Goal: Download file/media

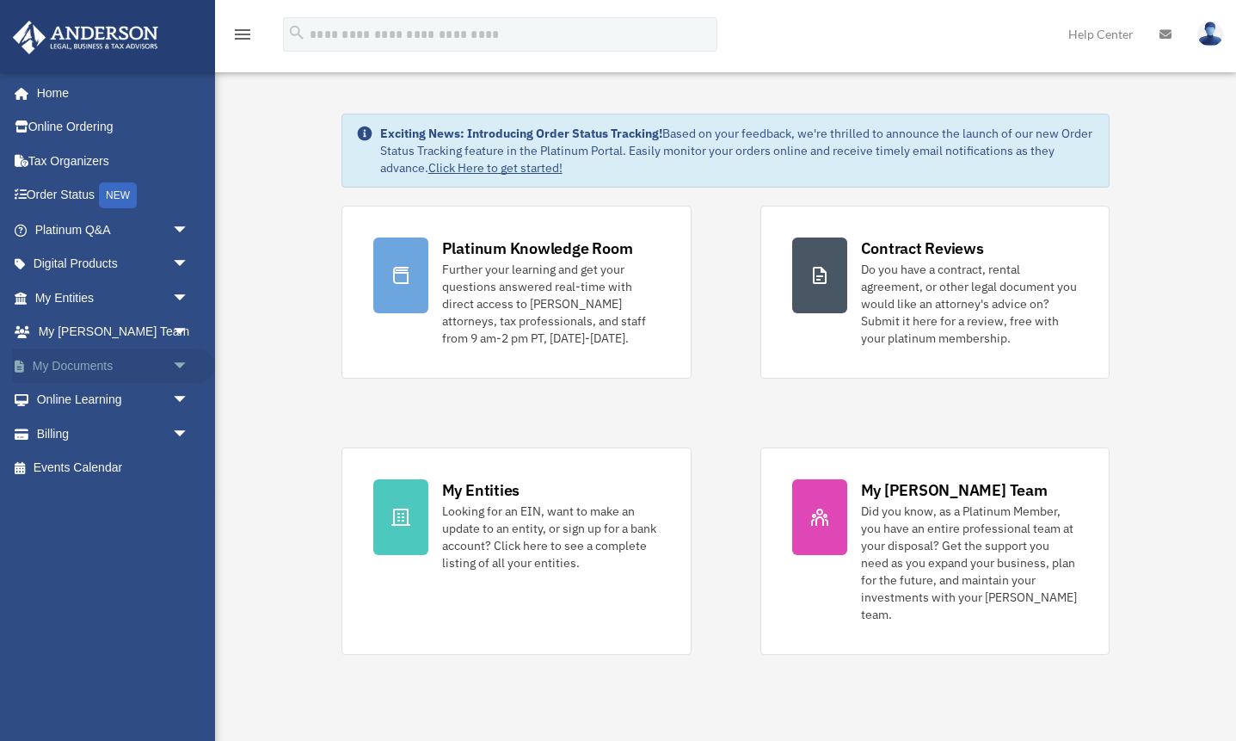
click at [101, 359] on link "My Documents arrow_drop_down" at bounding box center [113, 365] width 203 height 34
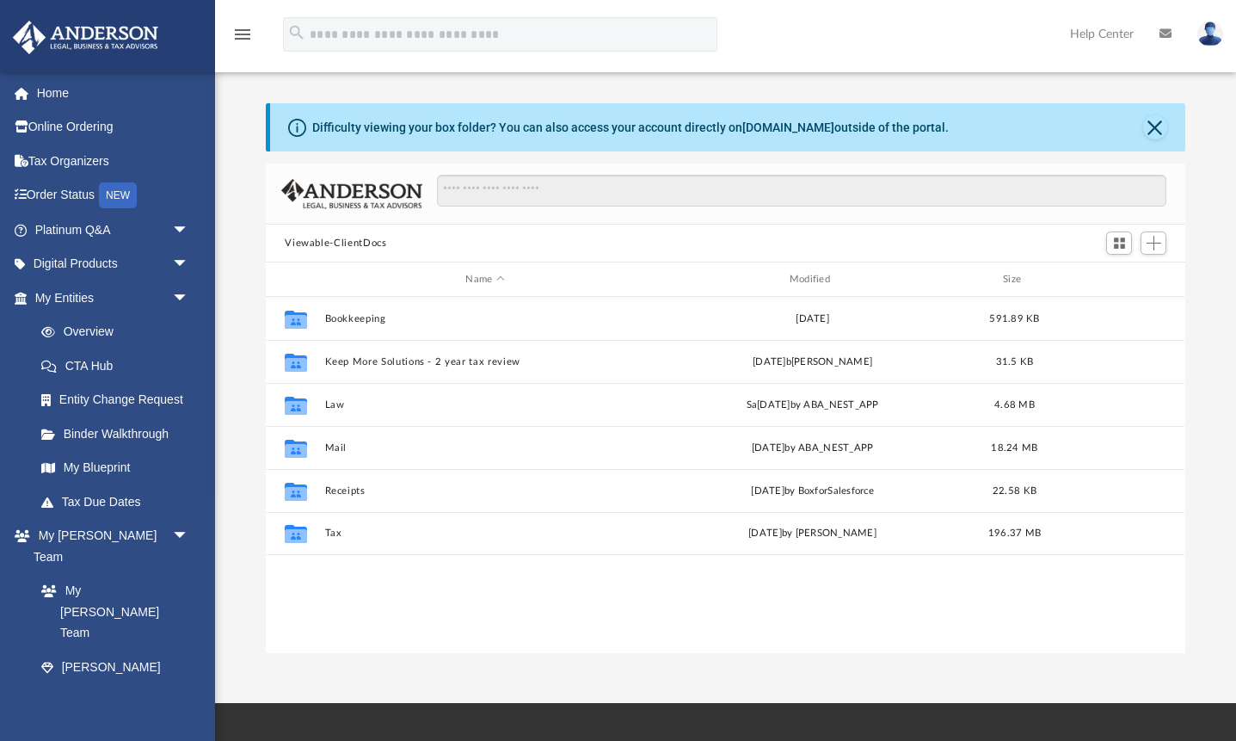
scroll to position [391, 919]
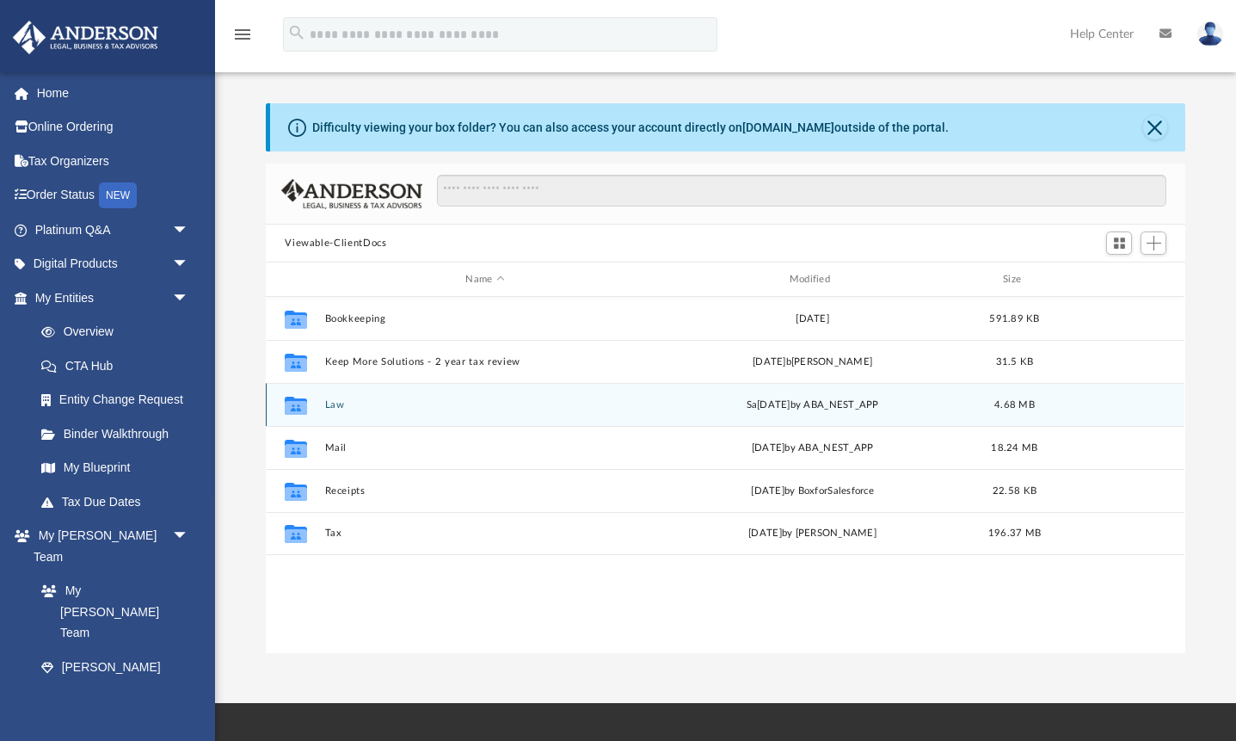
click at [335, 409] on button "Law" at bounding box center [485, 404] width 320 height 11
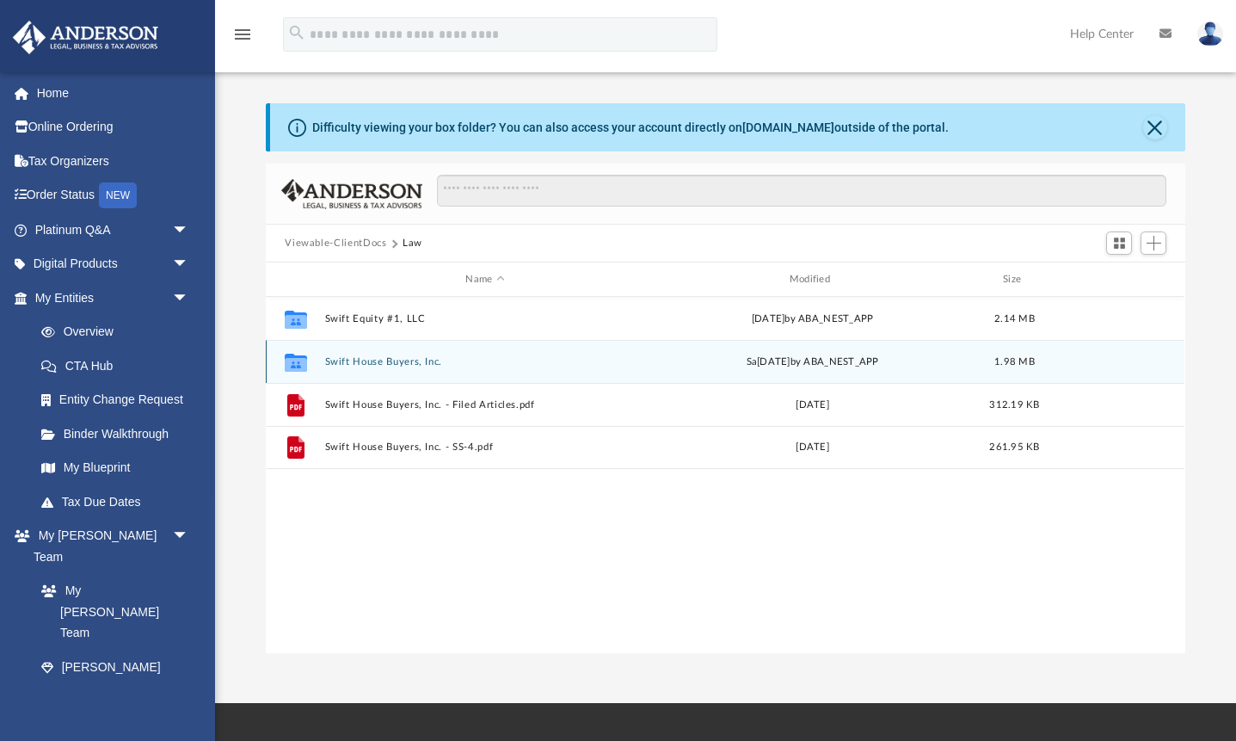
click at [362, 361] on button "Swift House Buyers, Inc." at bounding box center [485, 361] width 320 height 11
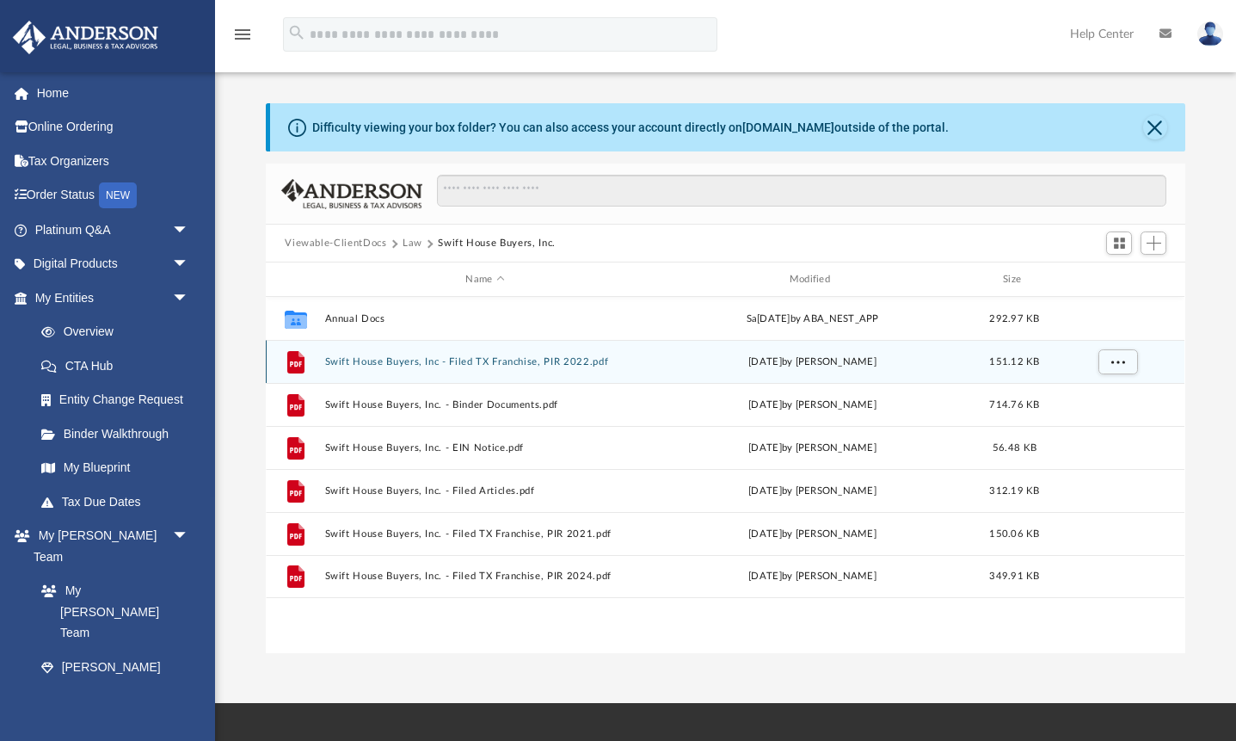
click at [341, 366] on button "Swift House Buyers, Inc - Filed TX Franchise, PIR 2022.pdf" at bounding box center [485, 361] width 320 height 11
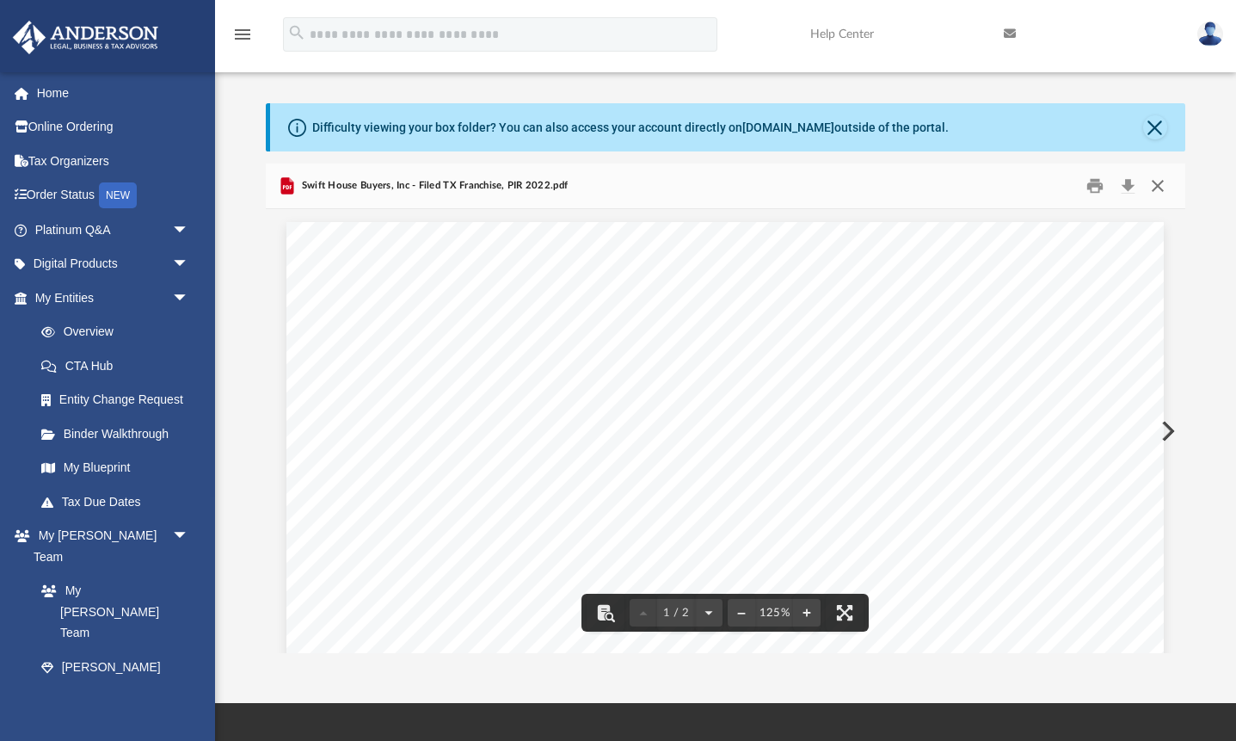
click at [1157, 188] on button "Close" at bounding box center [1157, 186] width 31 height 27
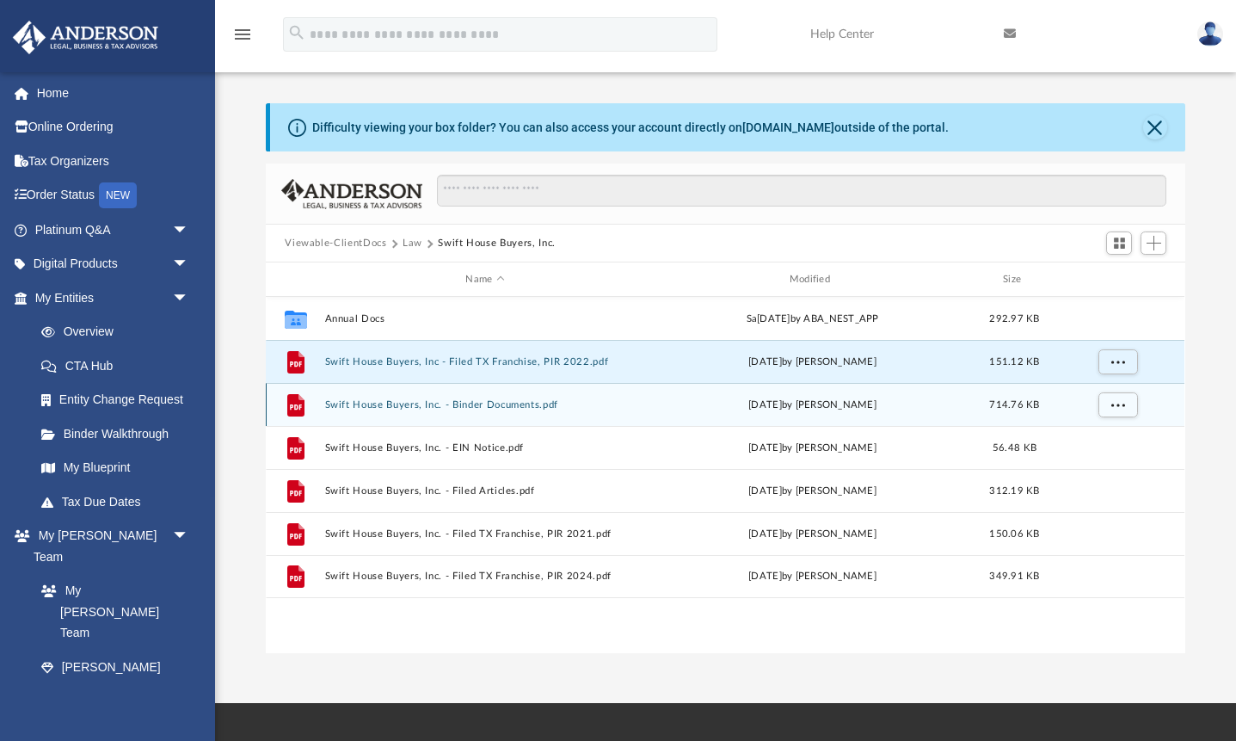
click at [551, 403] on button "Swift House Buyers, Inc. - Binder Documents.pdf" at bounding box center [485, 404] width 320 height 11
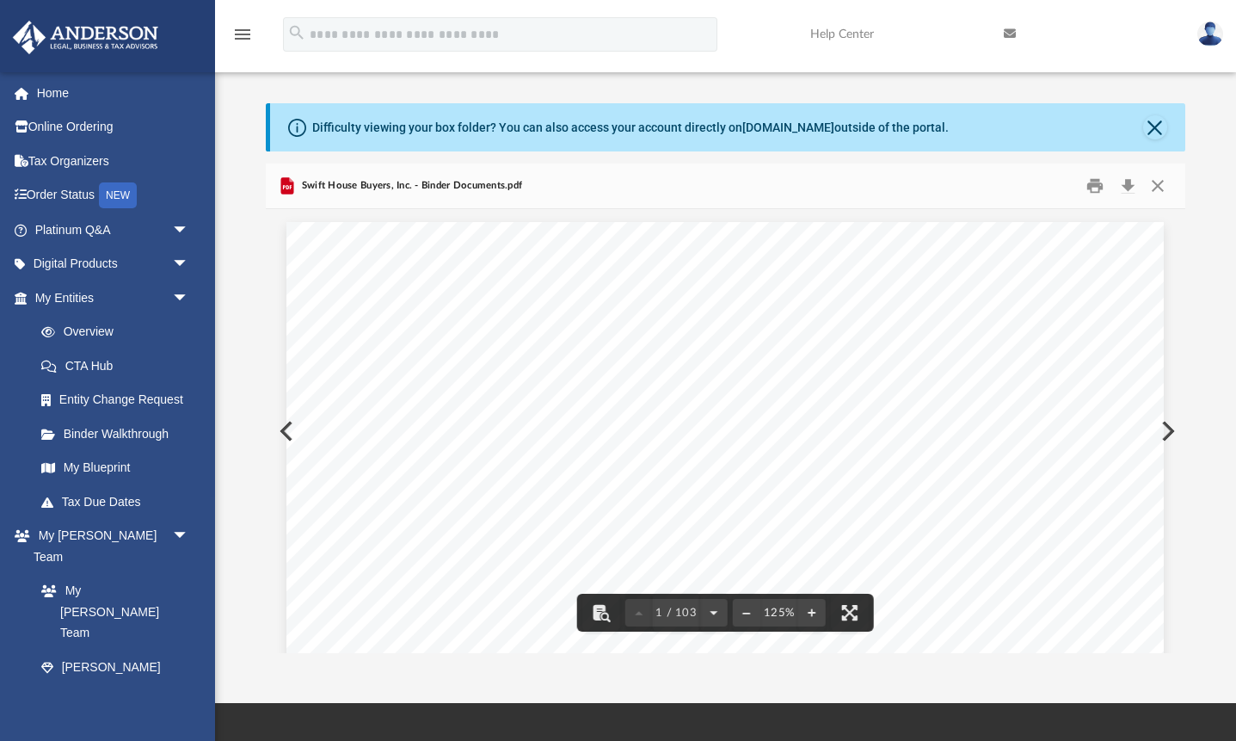
click at [747, 616] on button "File preview" at bounding box center [747, 612] width 28 height 38
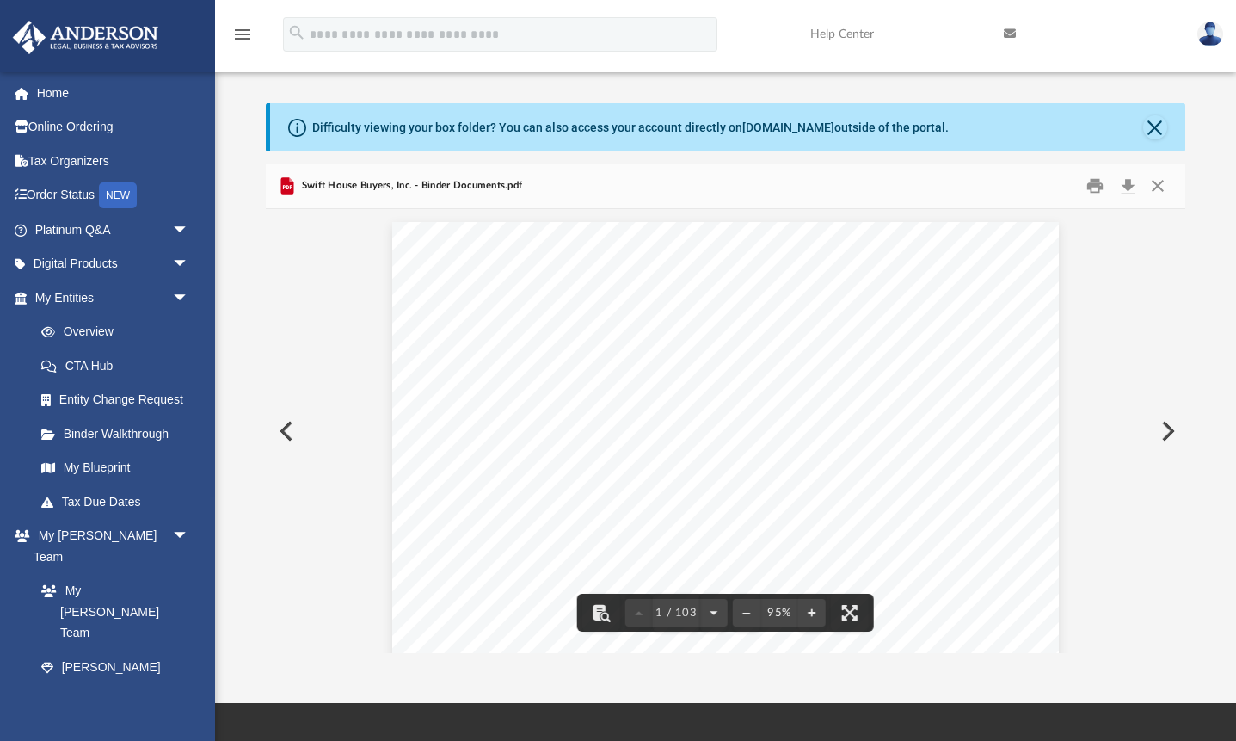
click at [1165, 436] on button "Preview" at bounding box center [1166, 431] width 38 height 48
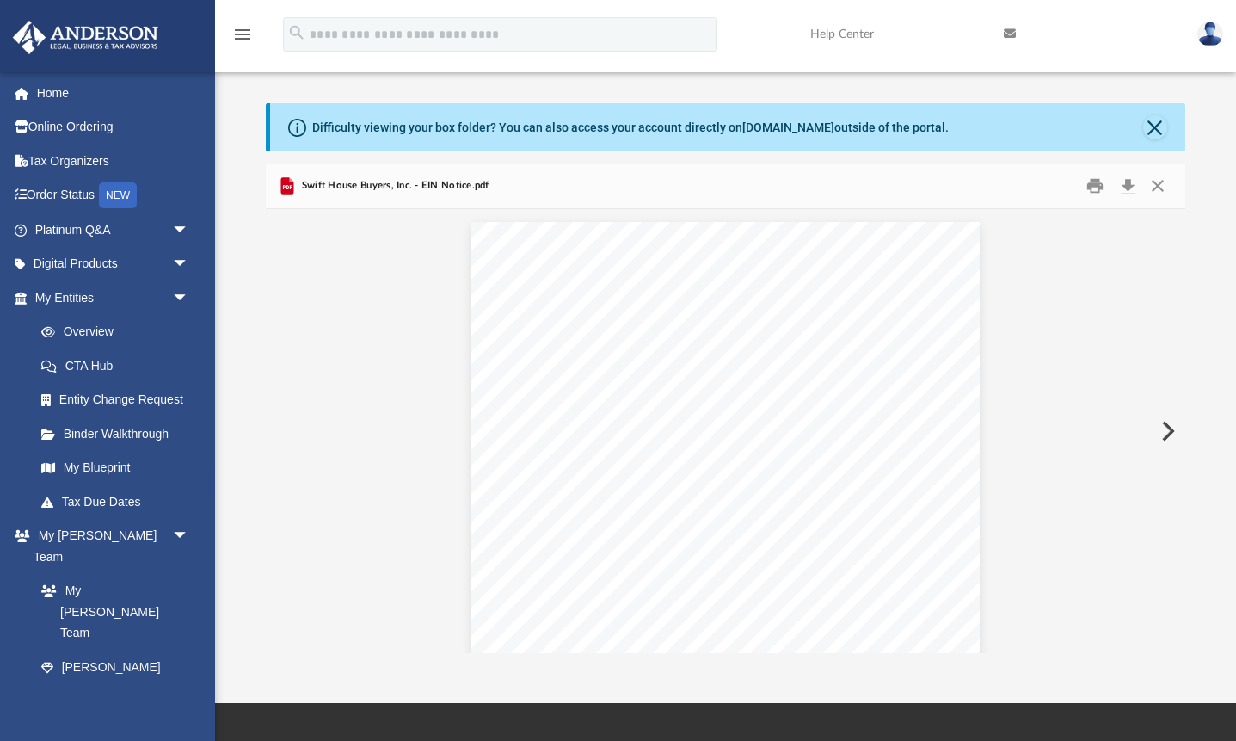
click at [1165, 436] on button "Preview" at bounding box center [1166, 431] width 38 height 48
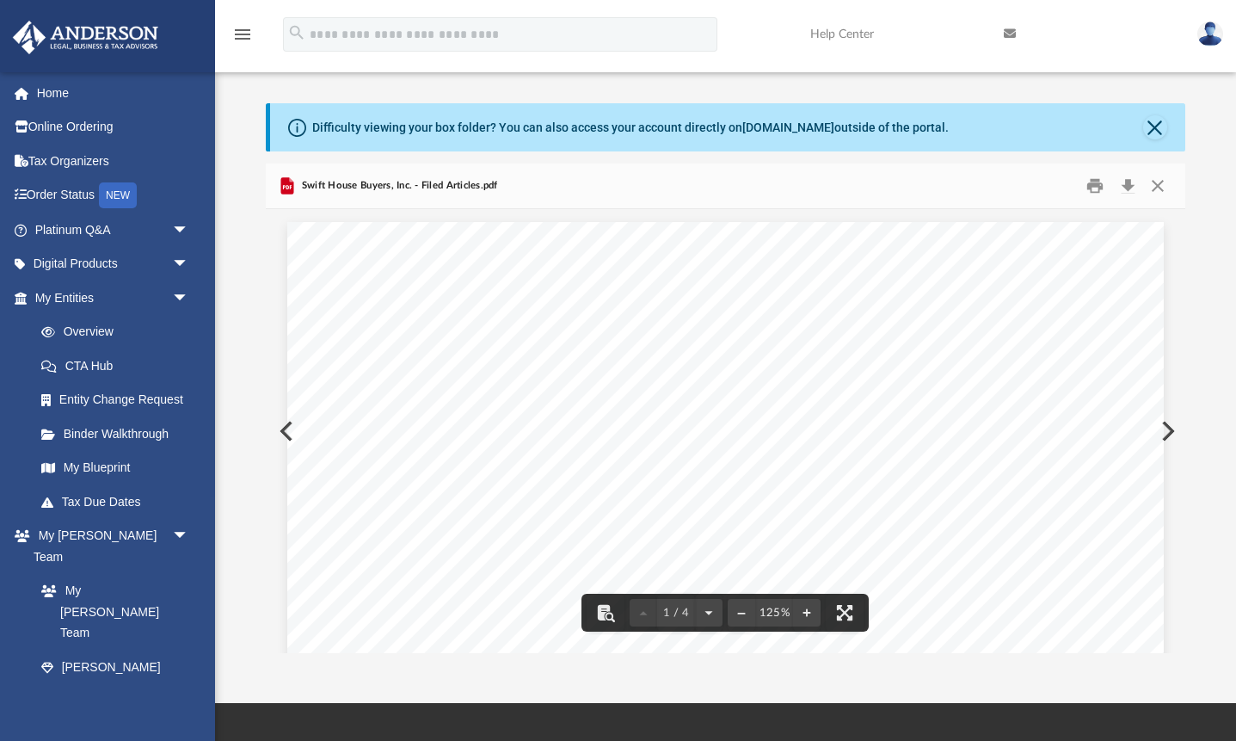
click at [283, 440] on button "Preview" at bounding box center [285, 431] width 38 height 48
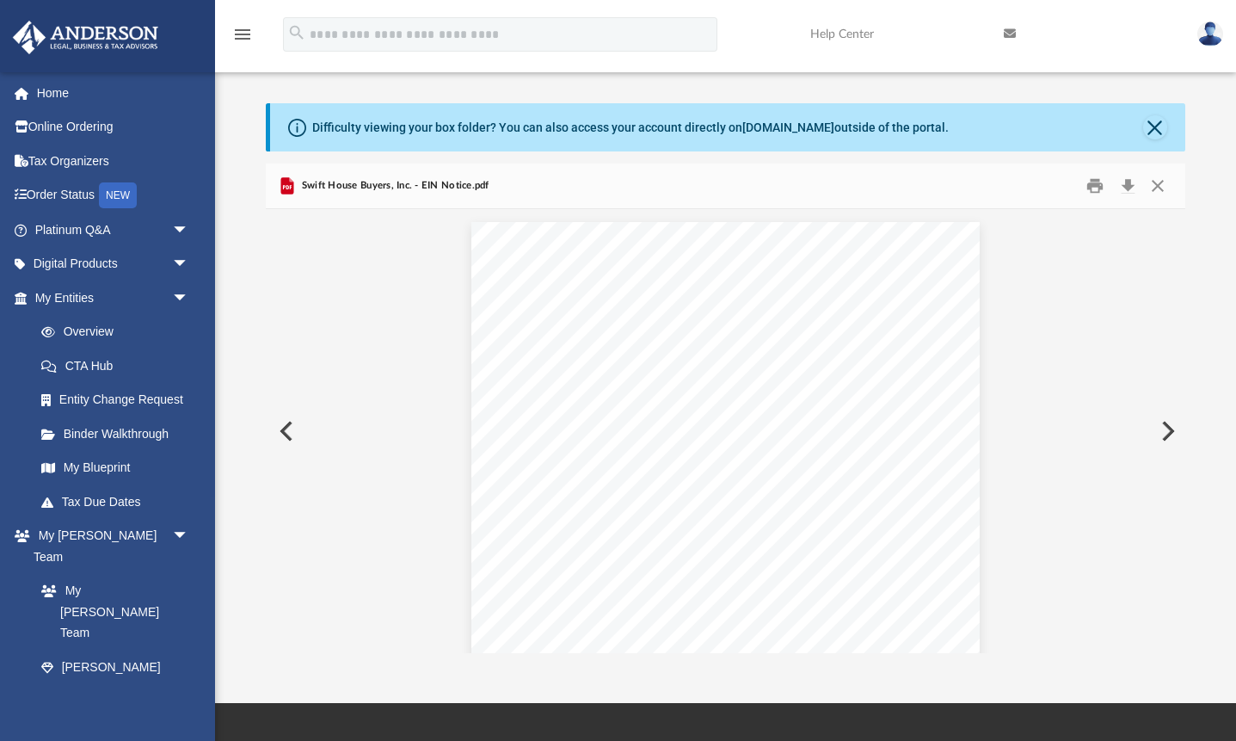
click at [283, 440] on button "Preview" at bounding box center [285, 431] width 38 height 48
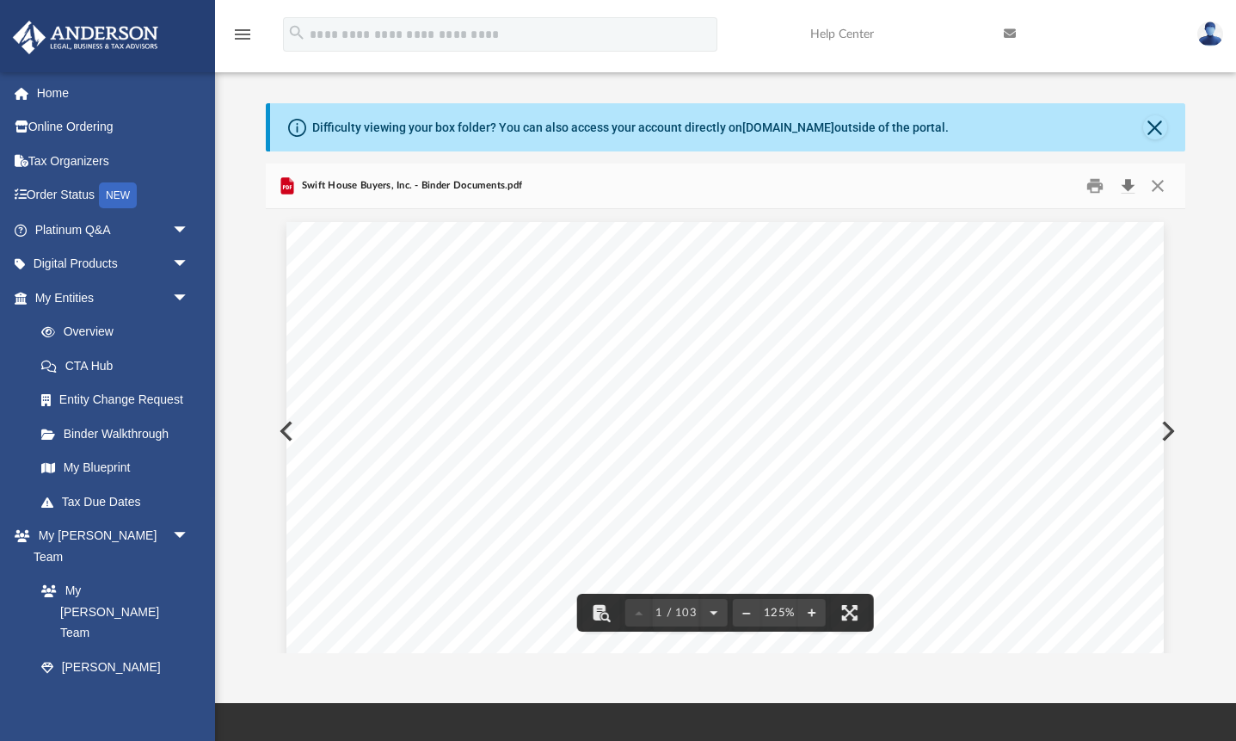
click at [1133, 188] on button "Download" at bounding box center [1127, 186] width 31 height 27
click at [1170, 427] on button "Preview" at bounding box center [1166, 431] width 38 height 48
click at [1128, 192] on button "Download" at bounding box center [1127, 186] width 31 height 27
click at [1171, 432] on button "Preview" at bounding box center [1166, 431] width 38 height 48
click at [1127, 194] on button "Download" at bounding box center [1127, 186] width 31 height 27
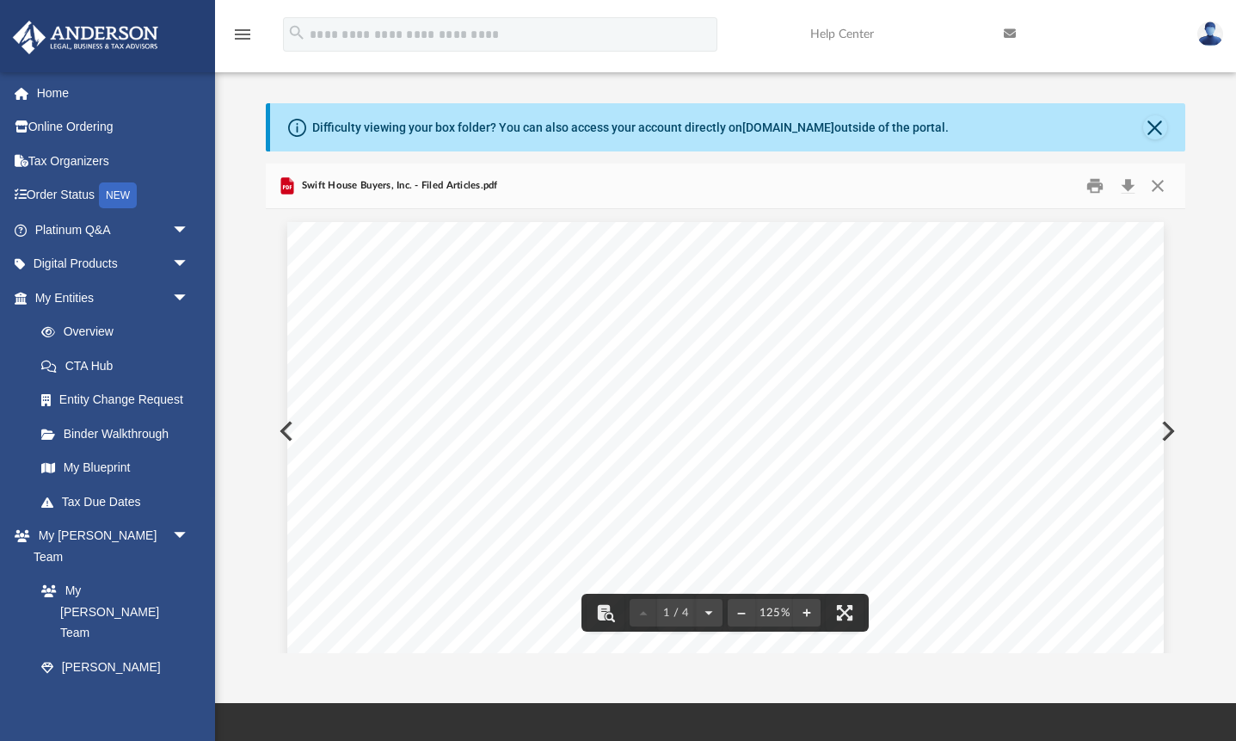
click at [1174, 431] on button "Preview" at bounding box center [1166, 431] width 38 height 48
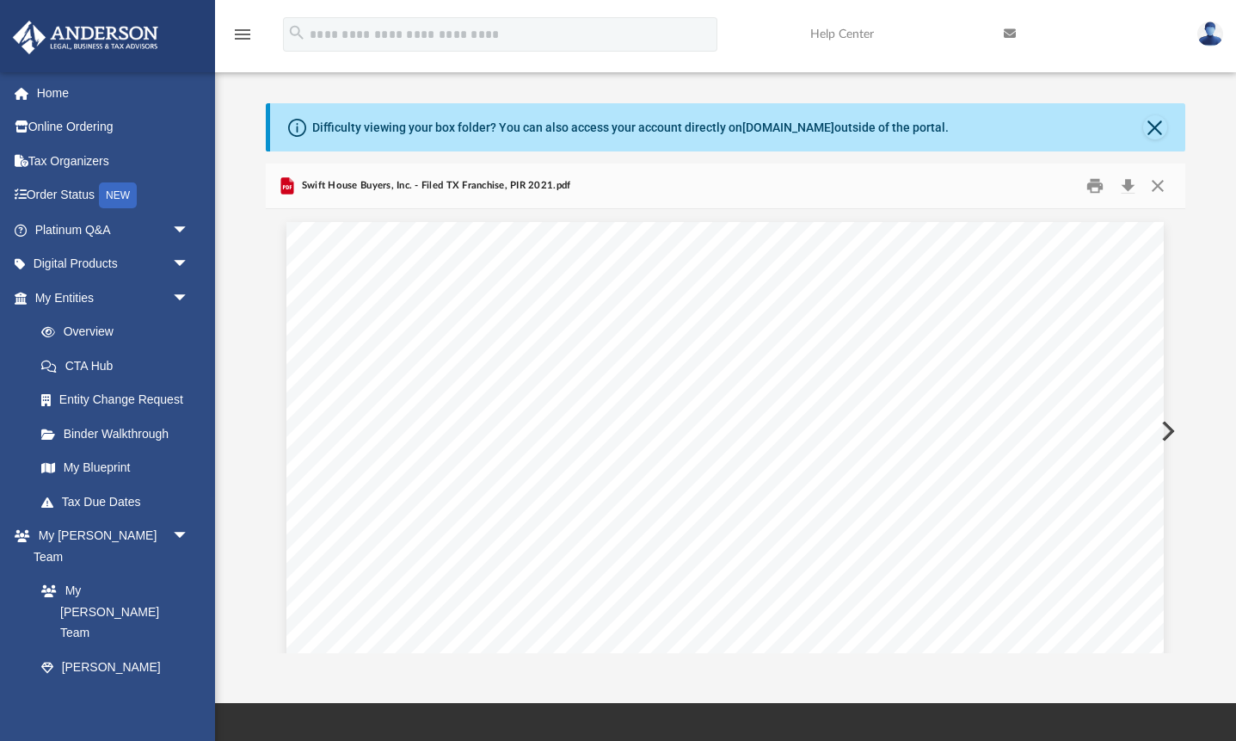
click at [1174, 431] on button "Preview" at bounding box center [1166, 431] width 38 height 48
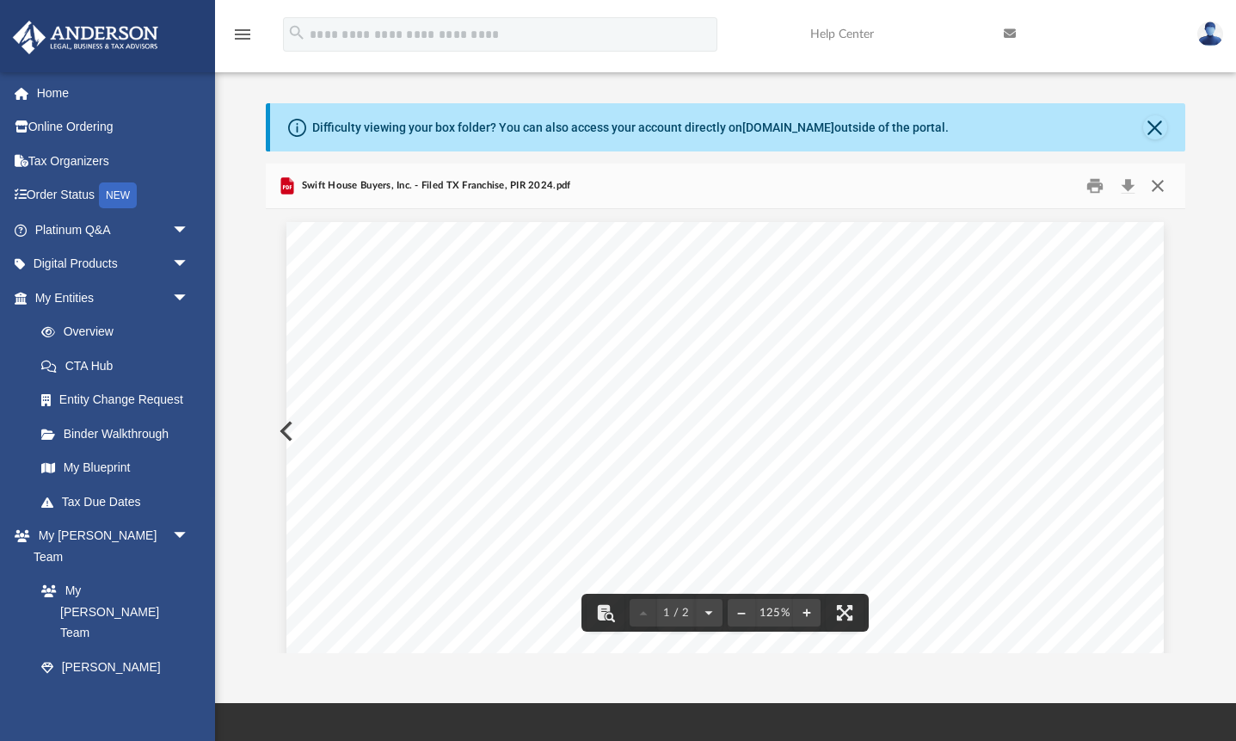
click at [1152, 190] on button "Close" at bounding box center [1157, 186] width 31 height 27
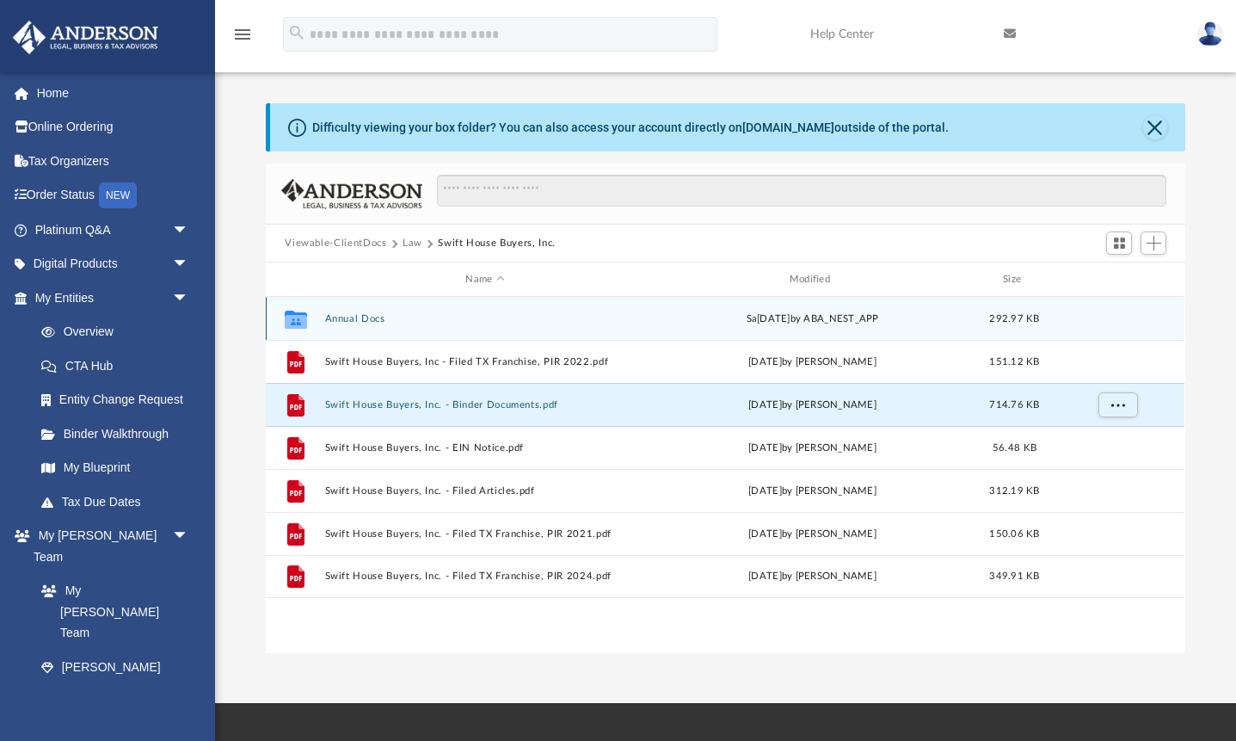
click at [368, 323] on button "Annual Docs" at bounding box center [485, 318] width 320 height 11
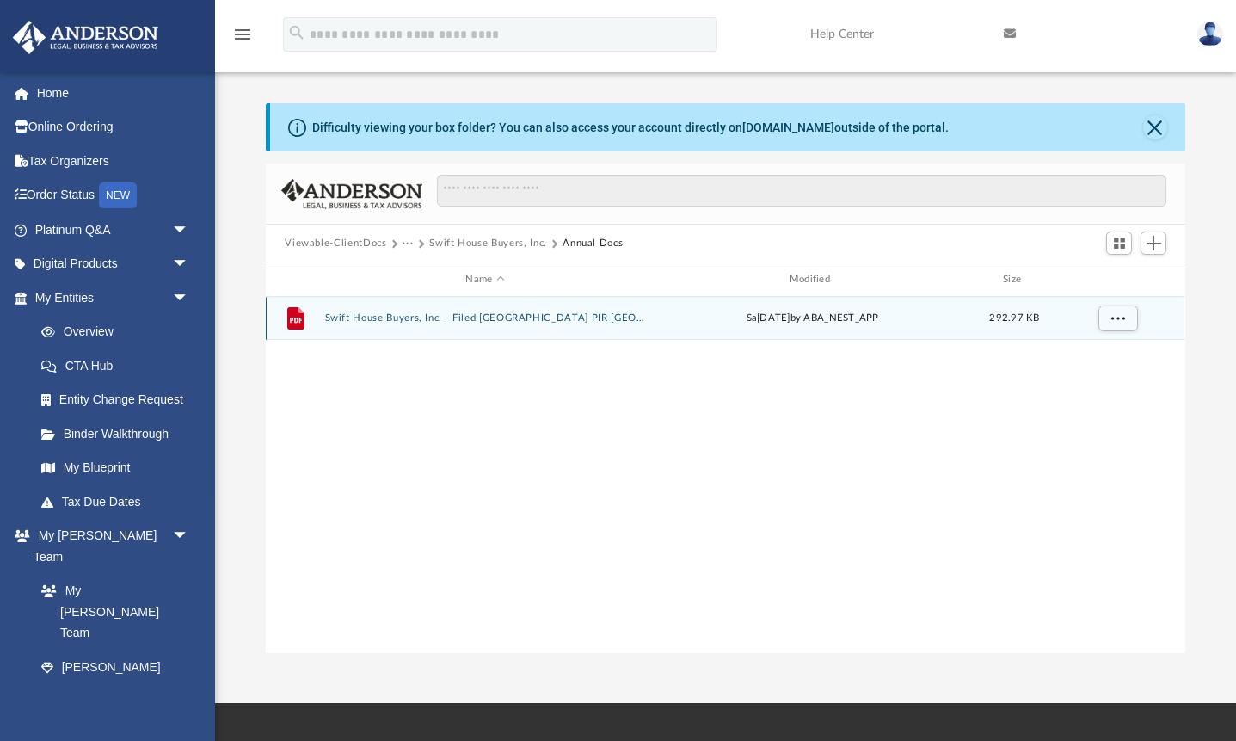
click at [422, 321] on button "Swift House Buyers, Inc. - Filed [GEOGRAPHIC_DATA] PIR [GEOGRAPHIC_DATA] 2025.p…" at bounding box center [485, 317] width 320 height 11
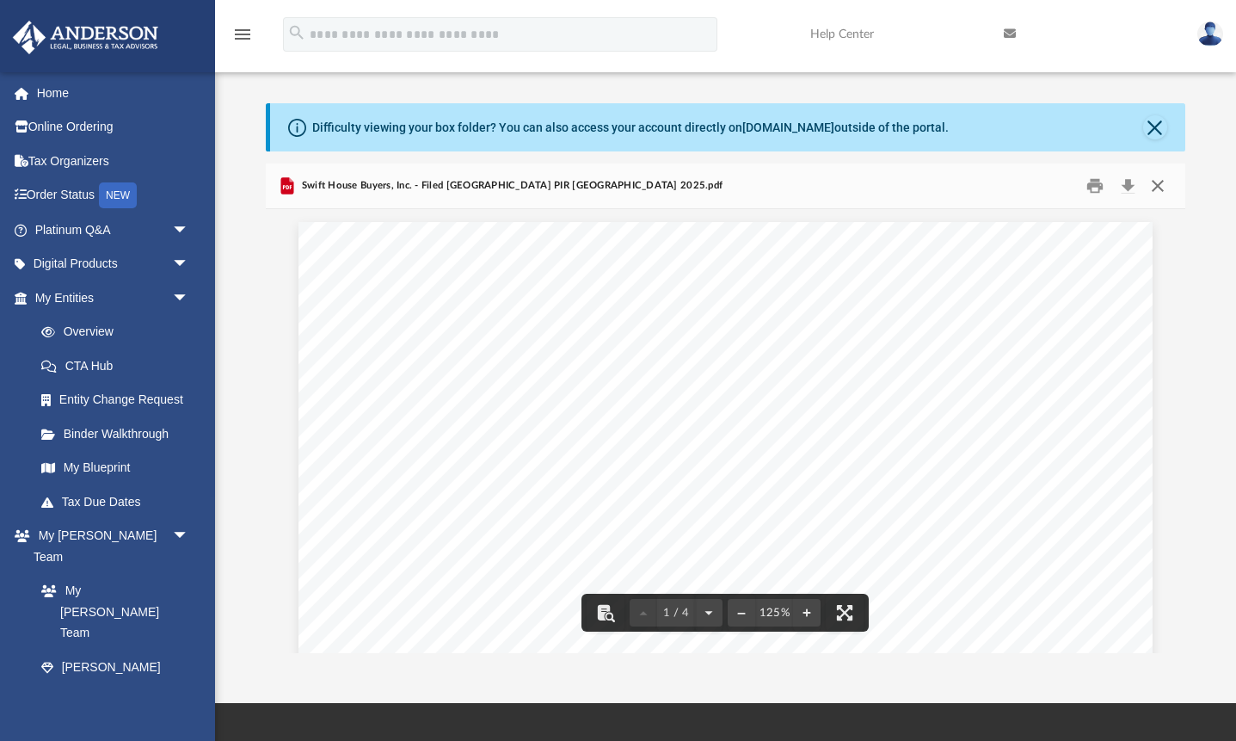
click at [1159, 186] on button "Close" at bounding box center [1157, 186] width 31 height 27
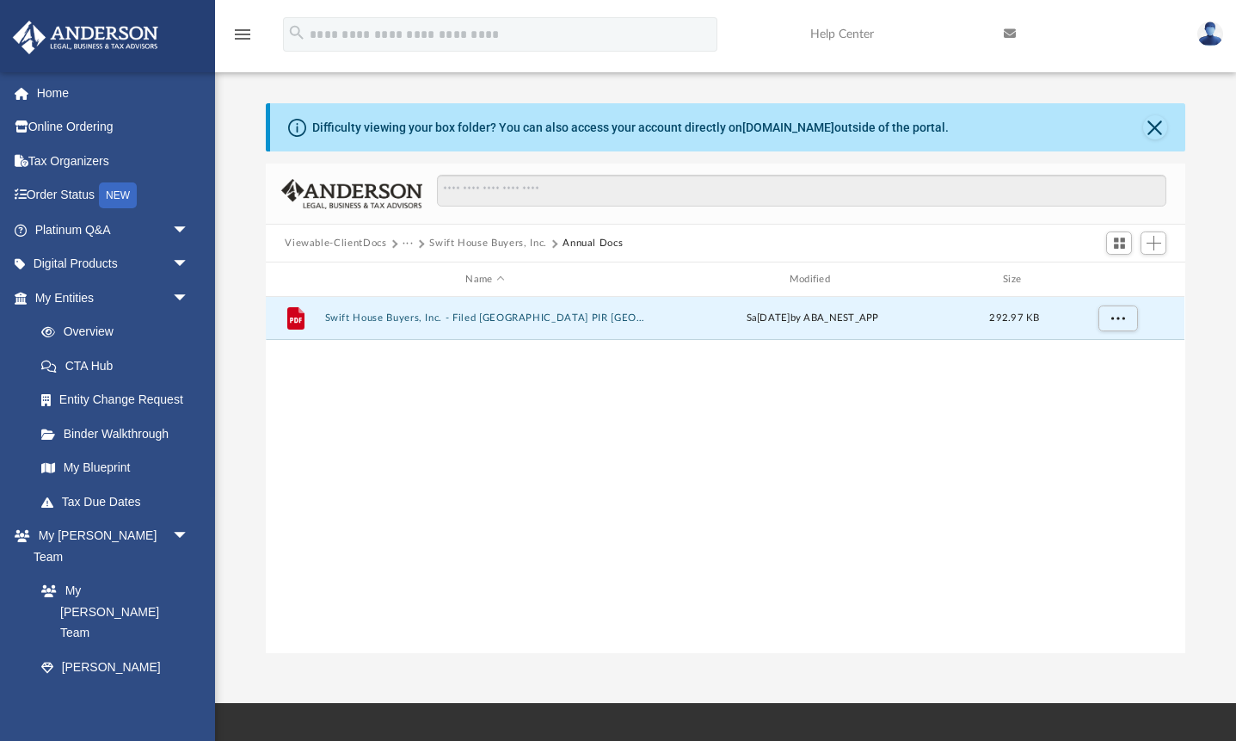
click at [464, 243] on button "Swift House Buyers, Inc." at bounding box center [488, 243] width 118 height 15
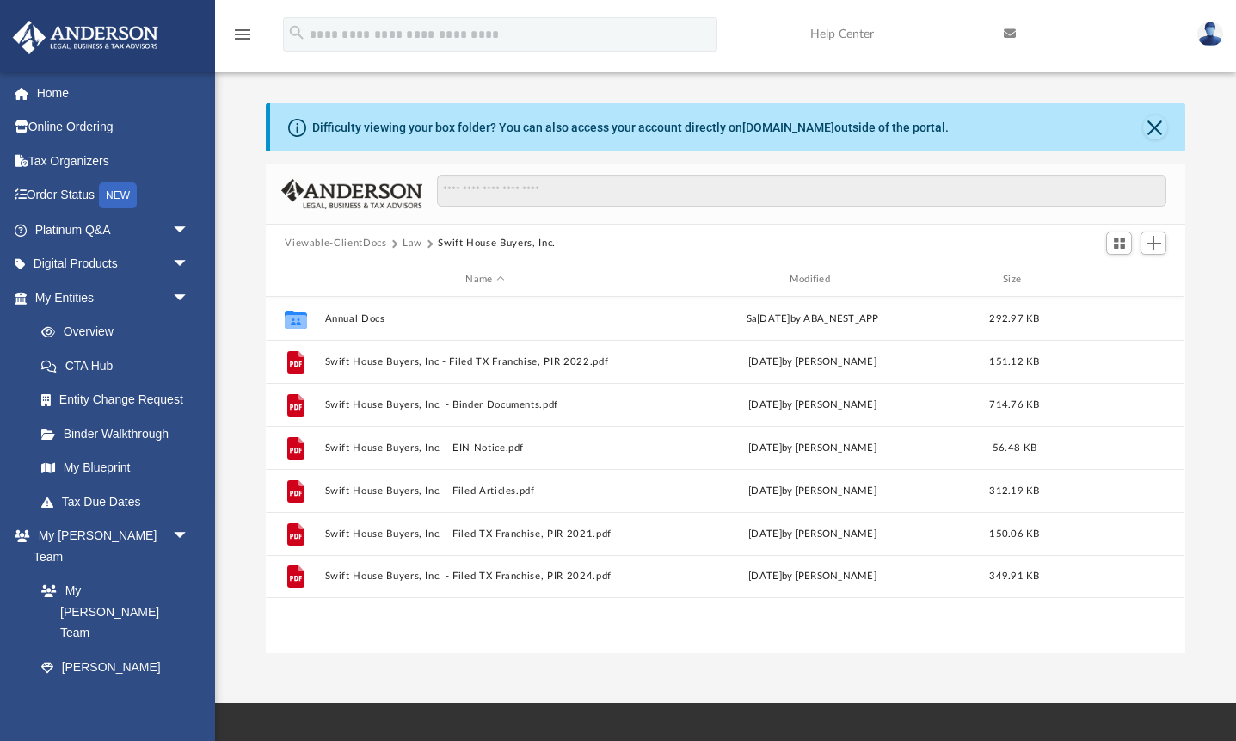
click at [414, 243] on button "Law" at bounding box center [413, 243] width 20 height 15
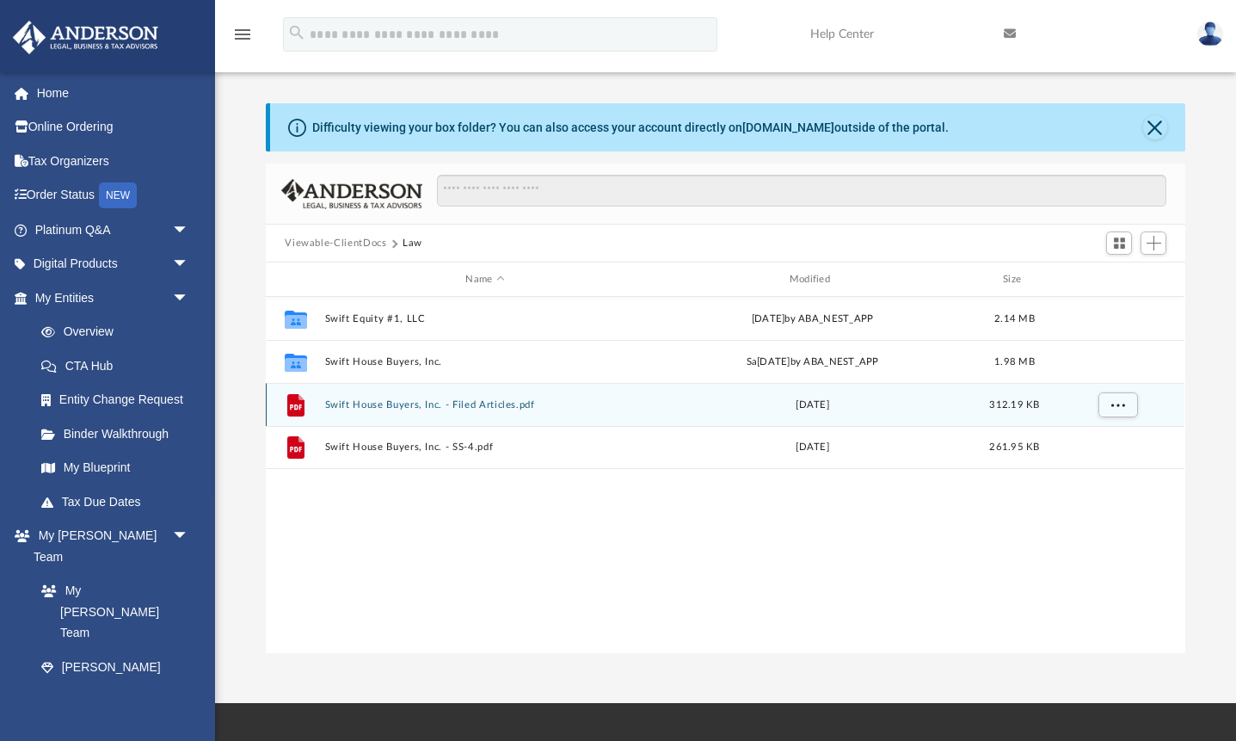
click at [384, 410] on div "File Swift House Buyers, Inc. - Filed Articles.pdf [DATE] 312.19 KB" at bounding box center [725, 404] width 919 height 43
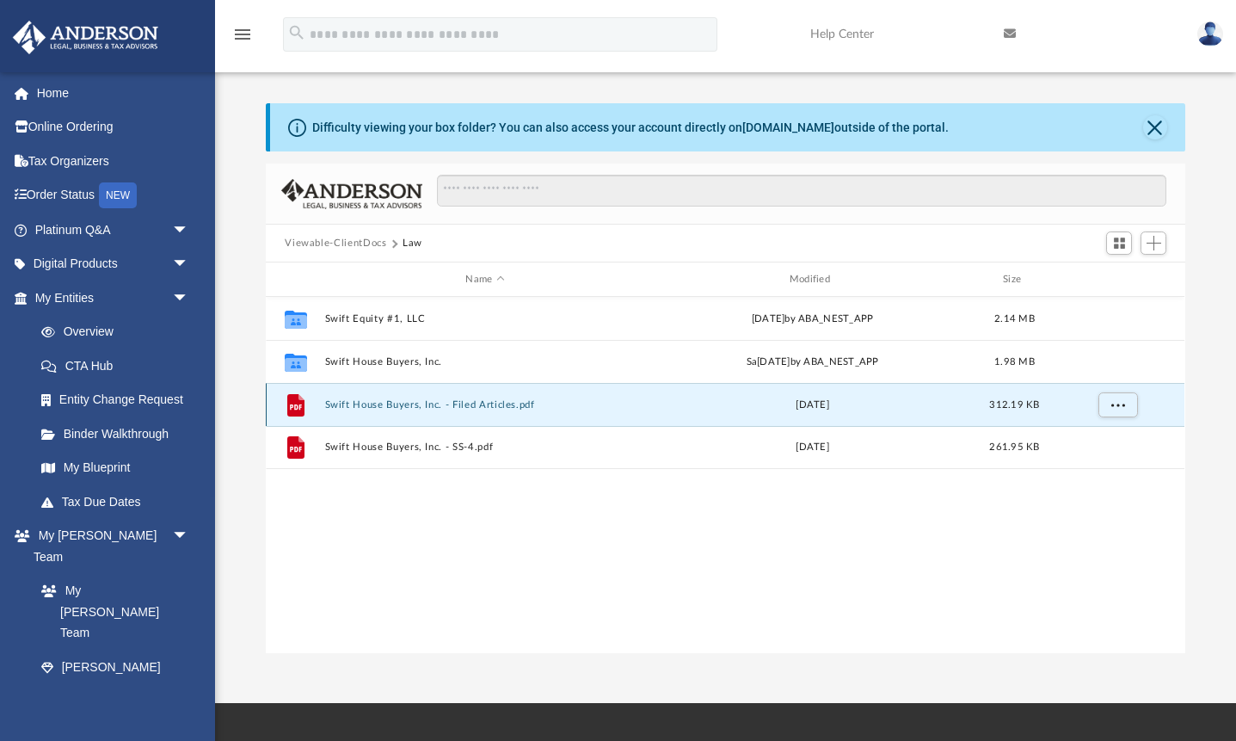
click at [435, 402] on button "Swift House Buyers, Inc. - Filed Articles.pdf" at bounding box center [485, 404] width 320 height 11
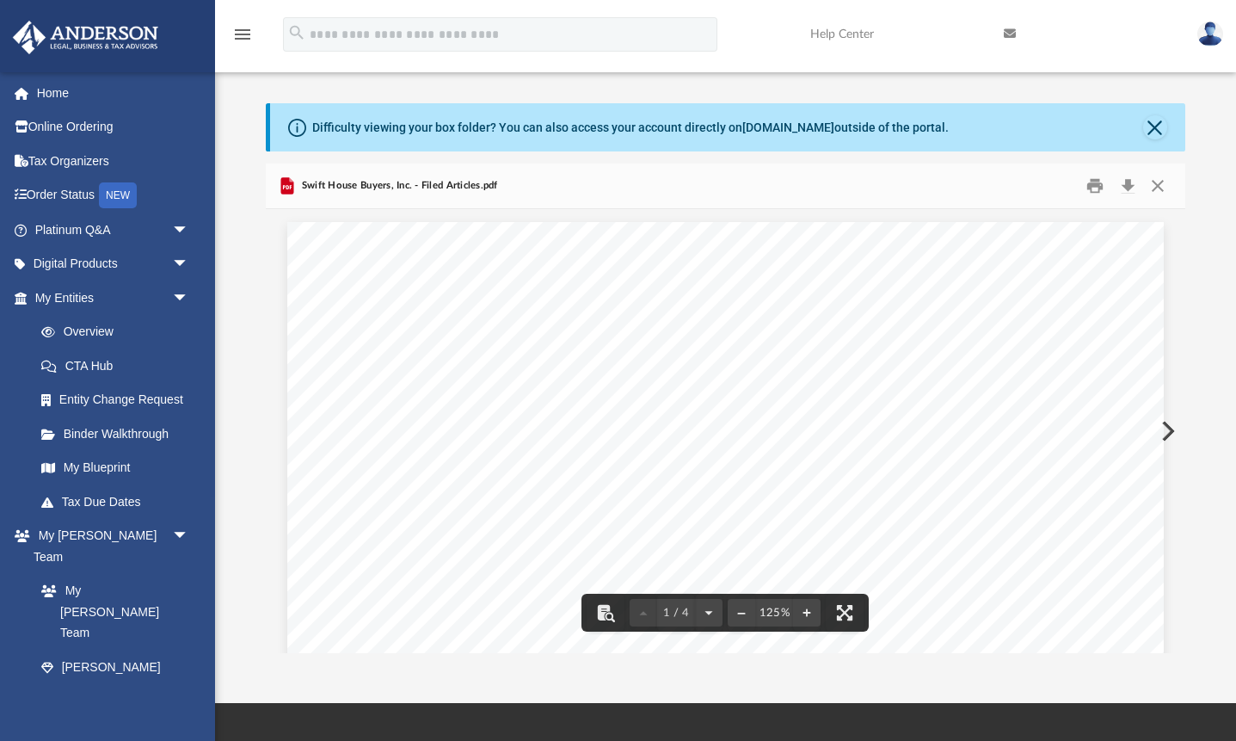
click at [1166, 437] on button "Preview" at bounding box center [1166, 431] width 38 height 48
click at [1127, 189] on button "Download" at bounding box center [1127, 186] width 31 height 27
click at [284, 430] on button "Preview" at bounding box center [285, 431] width 38 height 48
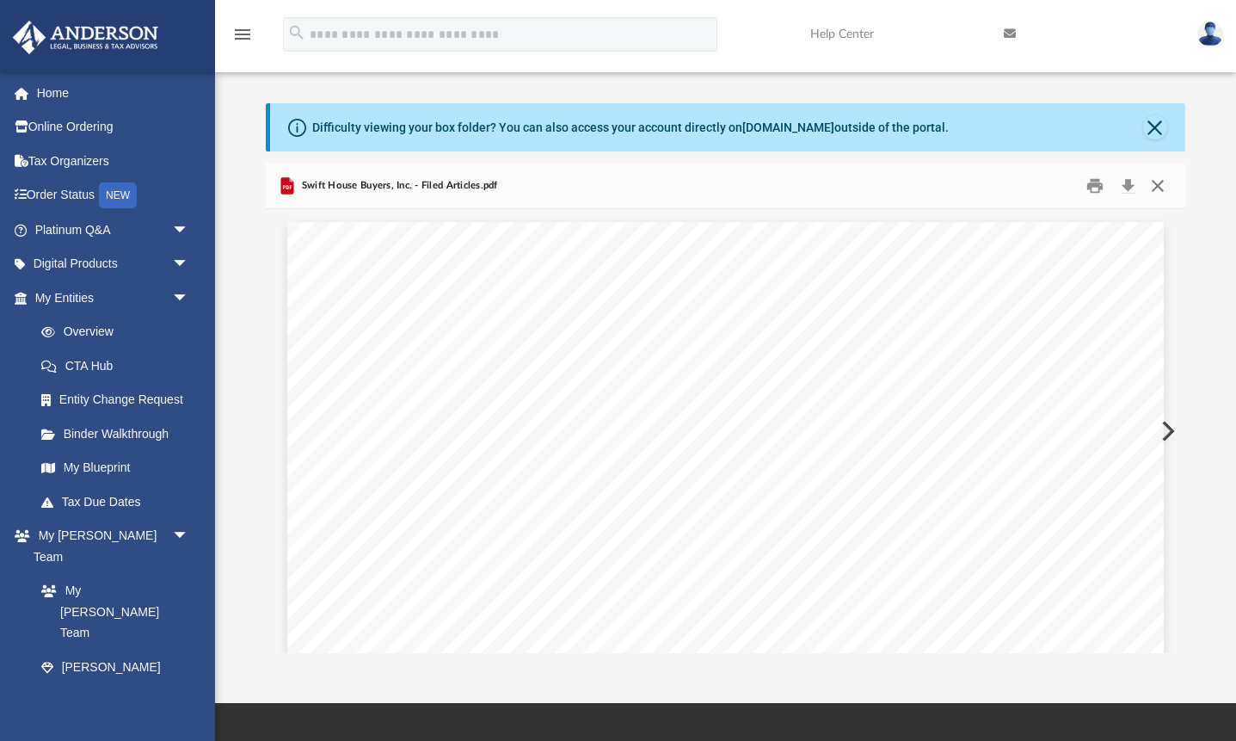
click at [1161, 184] on button "Close" at bounding box center [1157, 186] width 31 height 27
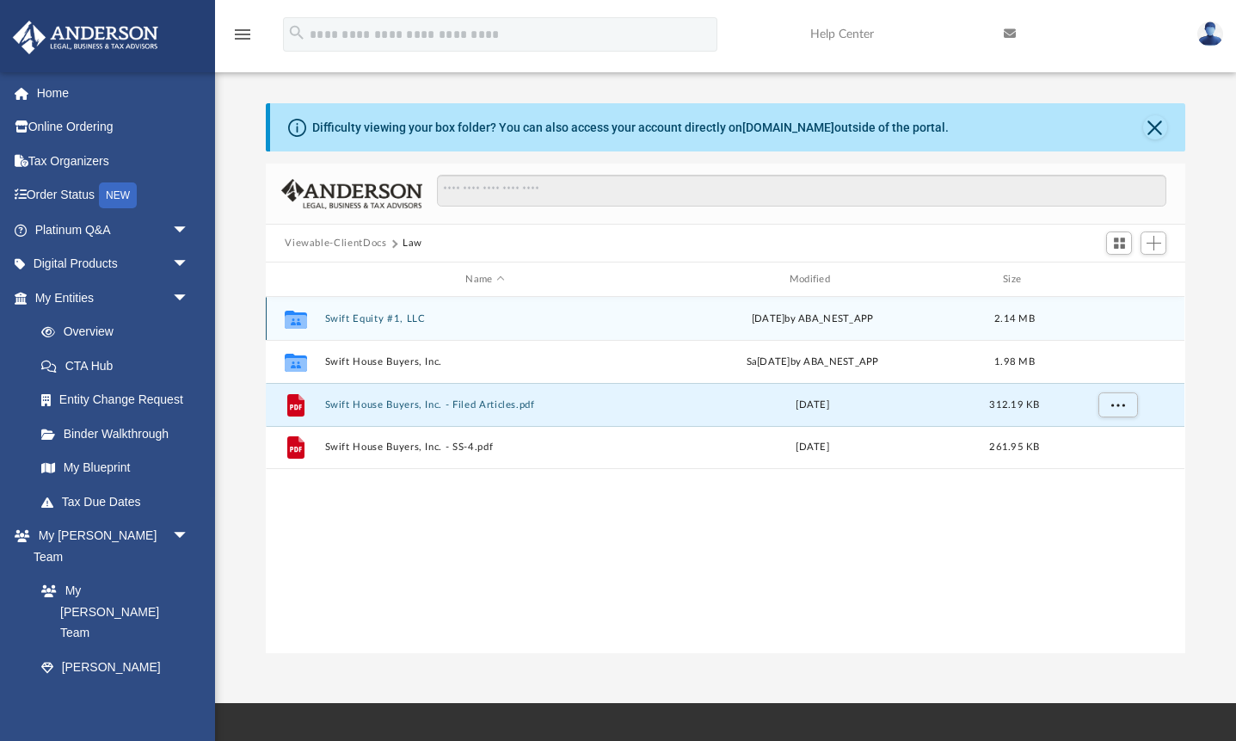
click at [409, 321] on button "Swift Equity #1, LLC" at bounding box center [485, 318] width 320 height 11
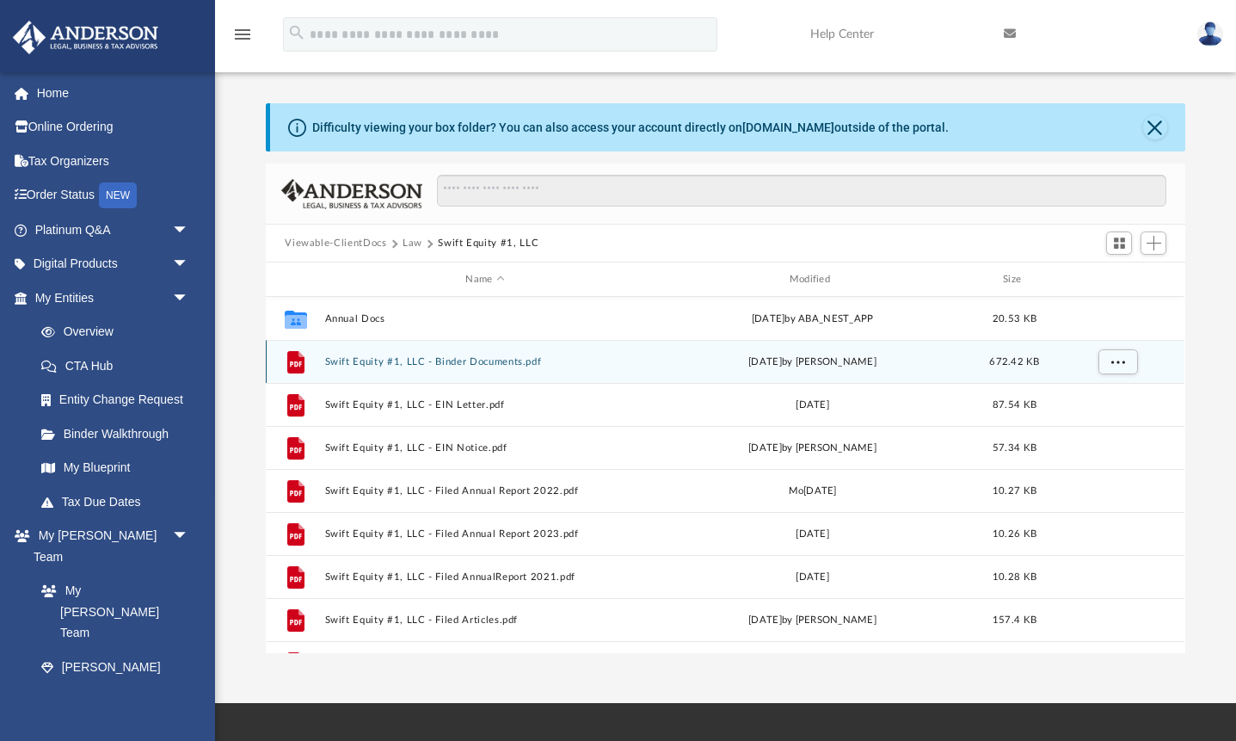
click at [493, 360] on button "Swift Equity #1, LLC - Binder Documents.pdf" at bounding box center [485, 361] width 320 height 11
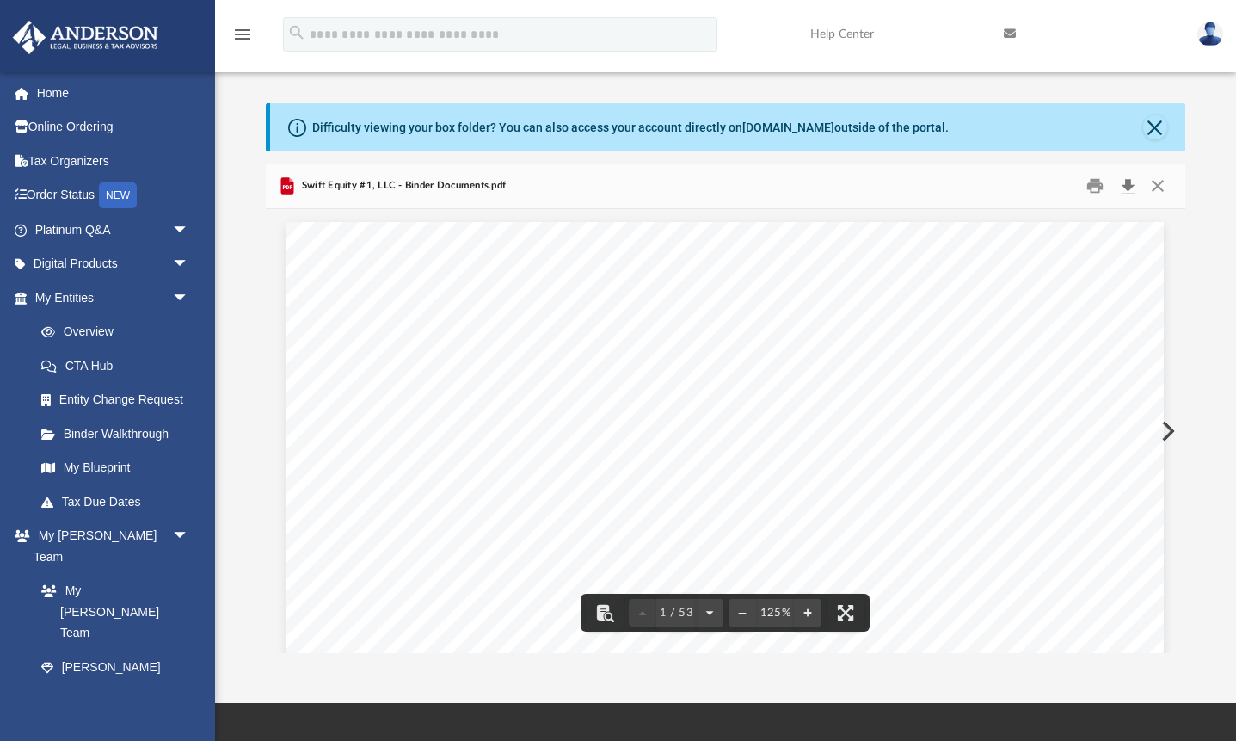
click at [1129, 198] on button "Download" at bounding box center [1127, 186] width 31 height 27
click at [1171, 422] on button "Preview" at bounding box center [1166, 431] width 38 height 48
click at [1127, 189] on button "Download" at bounding box center [1127, 186] width 31 height 27
click at [1169, 424] on button "Preview" at bounding box center [1166, 431] width 38 height 48
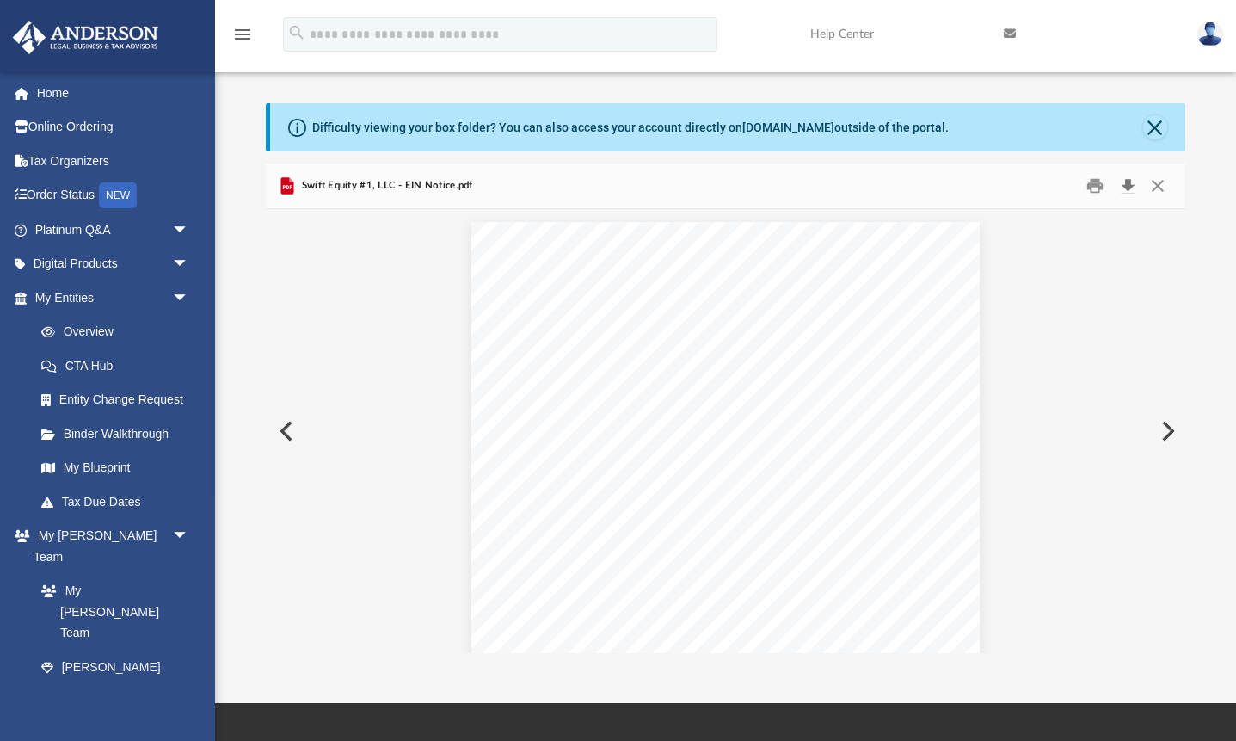
click at [1134, 191] on button "Download" at bounding box center [1127, 186] width 31 height 27
click at [1170, 426] on button "Preview" at bounding box center [1166, 431] width 38 height 48
click at [1126, 185] on button "Download" at bounding box center [1127, 186] width 31 height 27
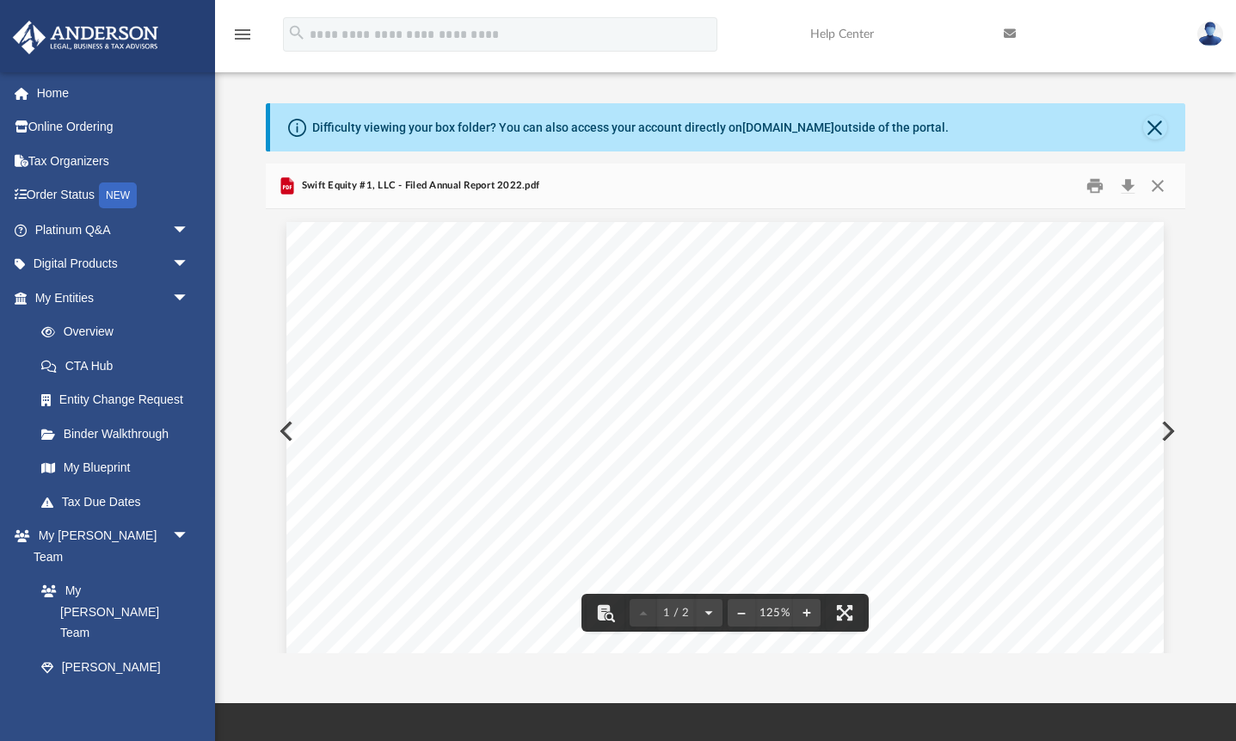
click at [1171, 435] on button "Preview" at bounding box center [1166, 431] width 38 height 48
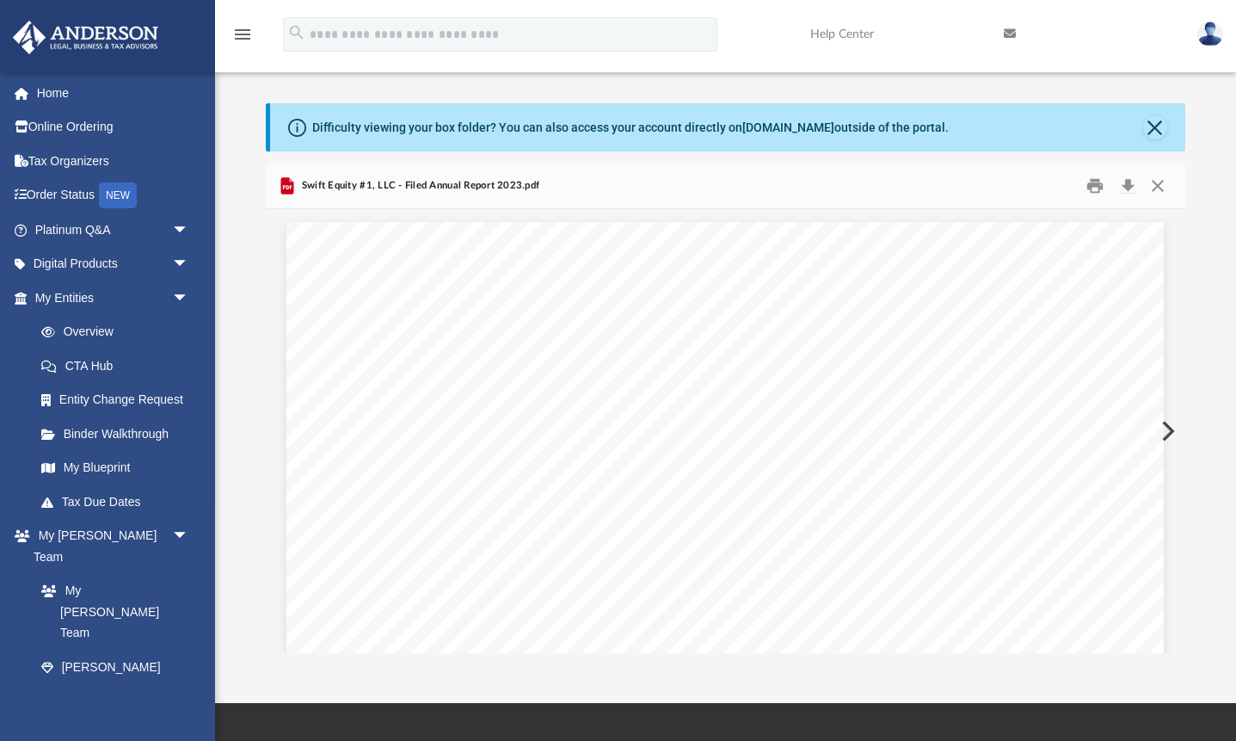
click at [1171, 435] on button "Preview" at bounding box center [1166, 431] width 38 height 48
click at [1127, 188] on button "Download" at bounding box center [1127, 186] width 31 height 27
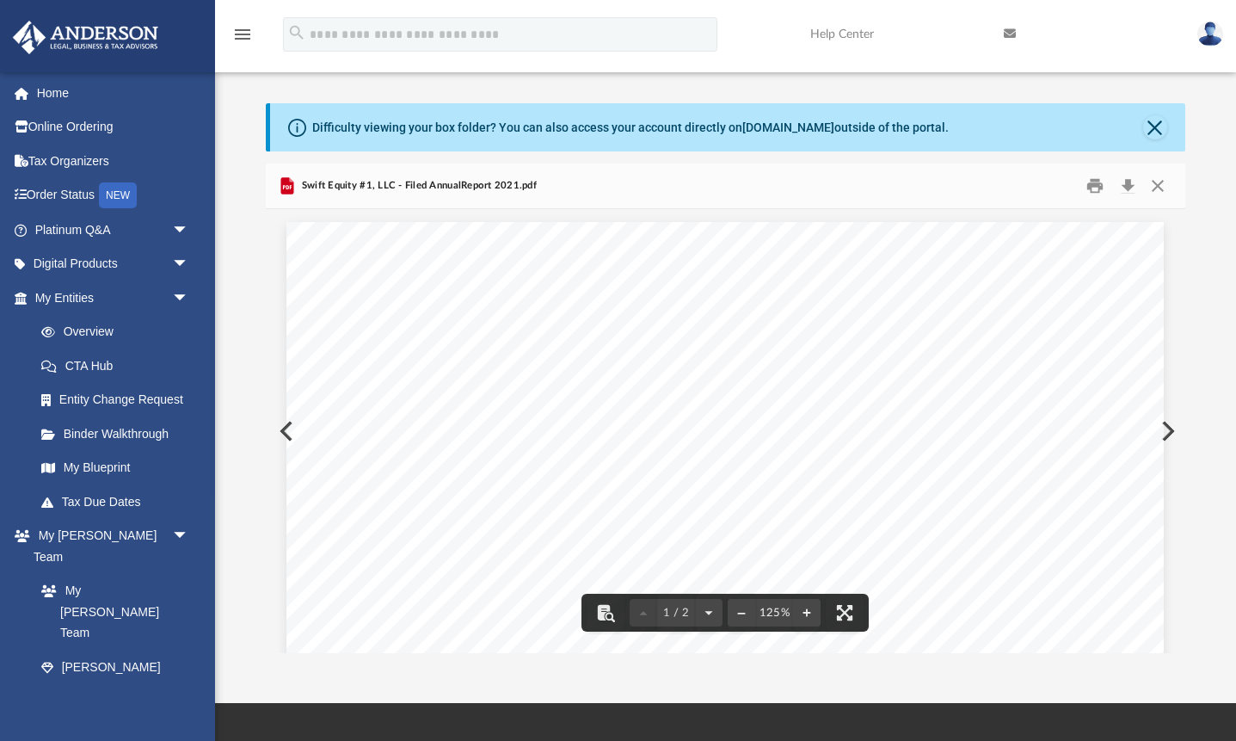
click at [1168, 427] on button "Preview" at bounding box center [1166, 431] width 38 height 48
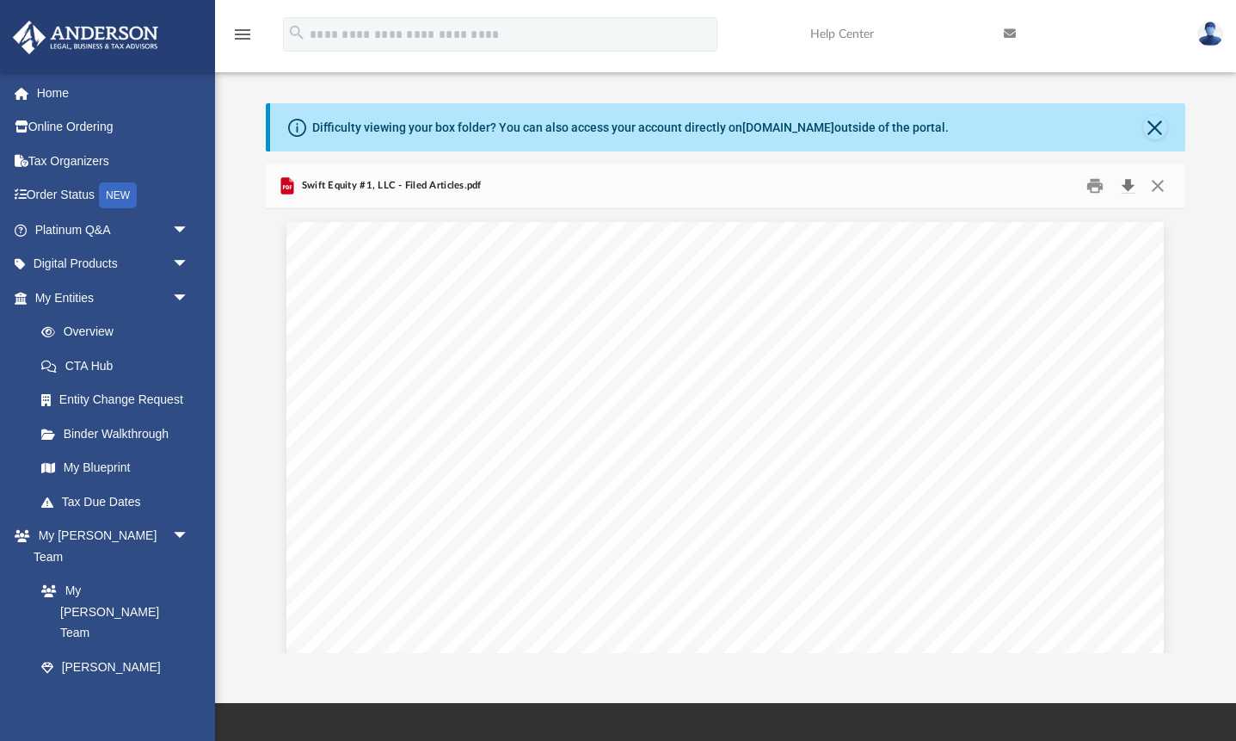
click at [1128, 186] on button "Download" at bounding box center [1127, 186] width 31 height 27
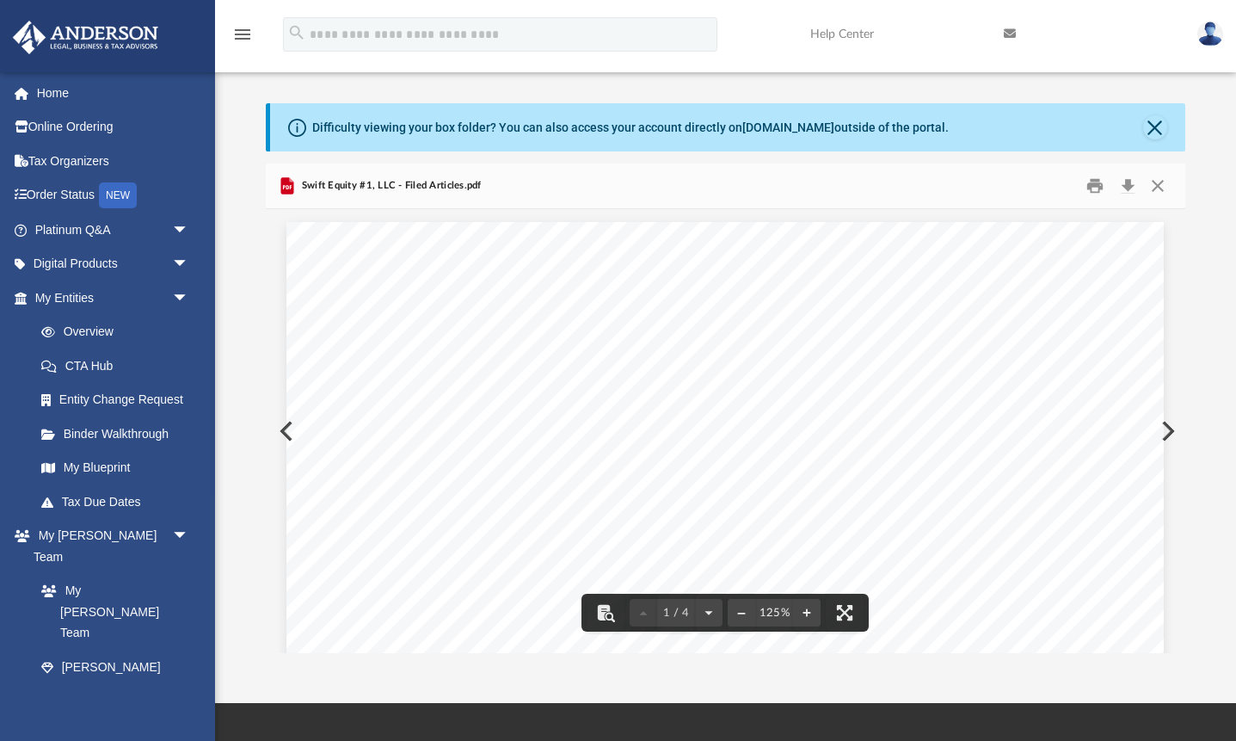
click at [1167, 432] on button "Preview" at bounding box center [1166, 431] width 38 height 48
click at [1128, 190] on button "Download" at bounding box center [1127, 186] width 31 height 27
click at [1169, 426] on button "Preview" at bounding box center [1166, 431] width 38 height 48
click at [1128, 190] on button "Download" at bounding box center [1127, 186] width 31 height 27
click at [1156, 187] on button "Close" at bounding box center [1157, 186] width 31 height 27
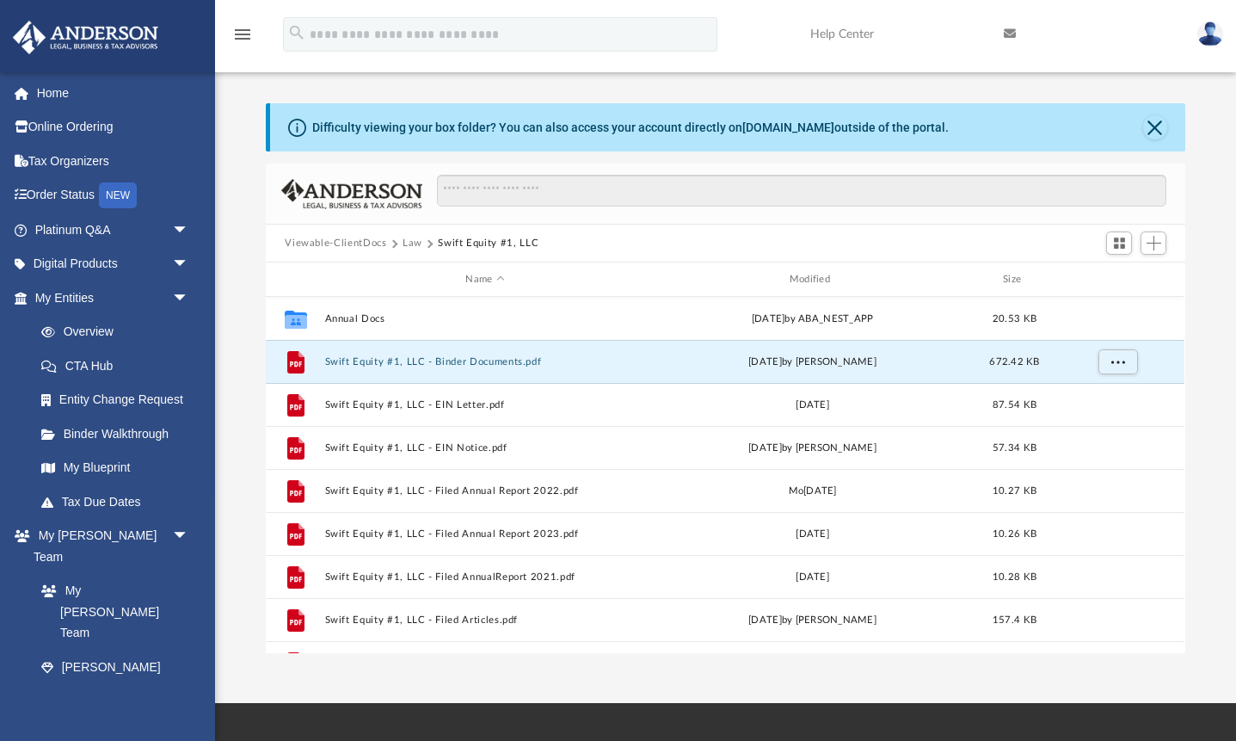
click at [405, 243] on button "Law" at bounding box center [413, 243] width 20 height 15
